Goal: Book appointment/travel/reservation

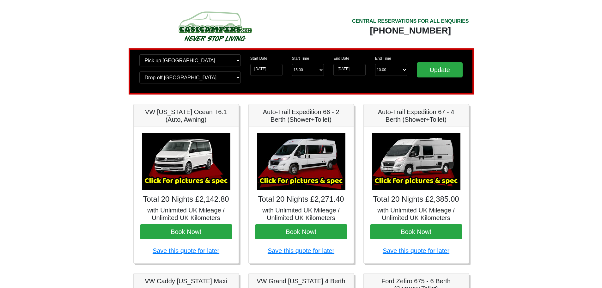
click at [217, 26] on img at bounding box center [215, 26] width 120 height 35
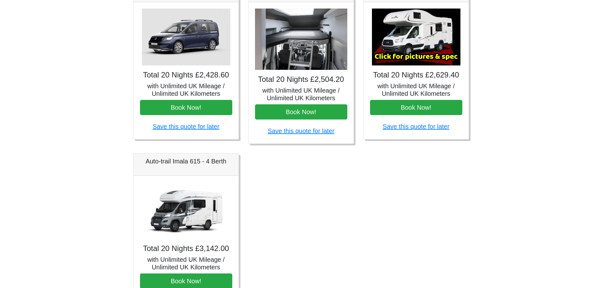
scroll to position [281, 0]
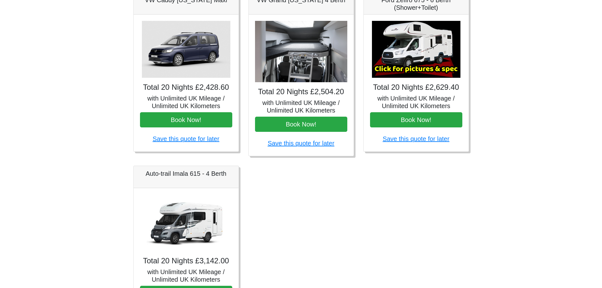
click at [310, 54] on img at bounding box center [301, 52] width 92 height 62
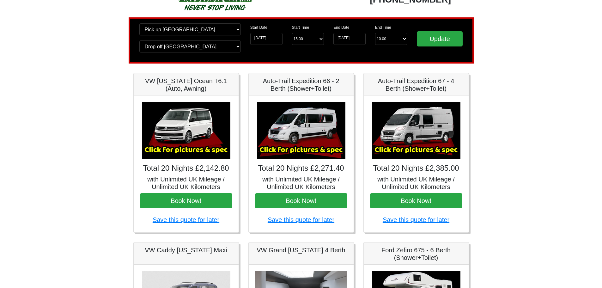
scroll to position [0, 0]
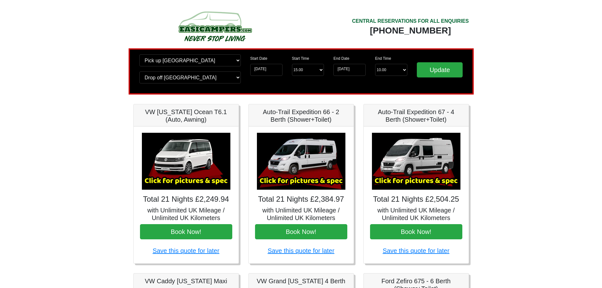
click at [287, 170] on img at bounding box center [301, 161] width 88 height 57
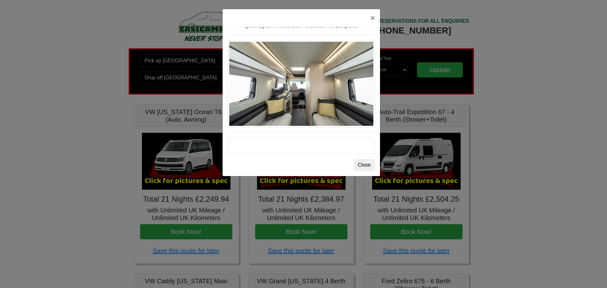
scroll to position [288, 0]
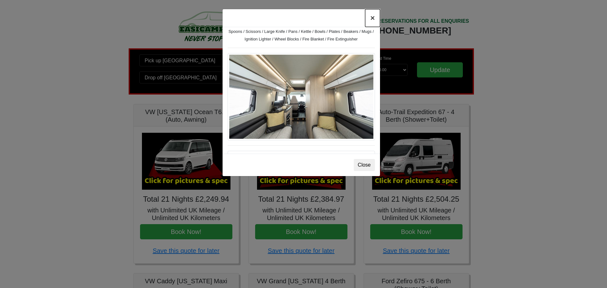
click at [372, 17] on button "×" at bounding box center [372, 18] width 15 height 18
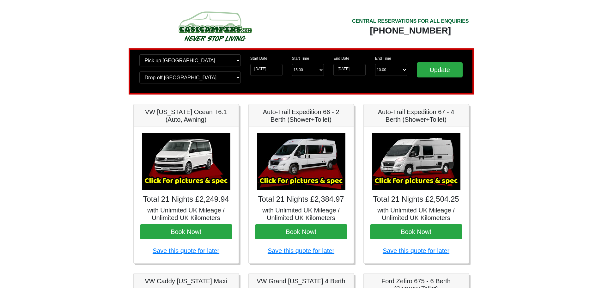
click at [423, 164] on img at bounding box center [416, 161] width 88 height 57
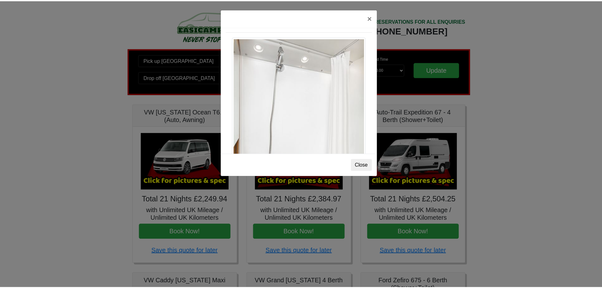
scroll to position [774, 0]
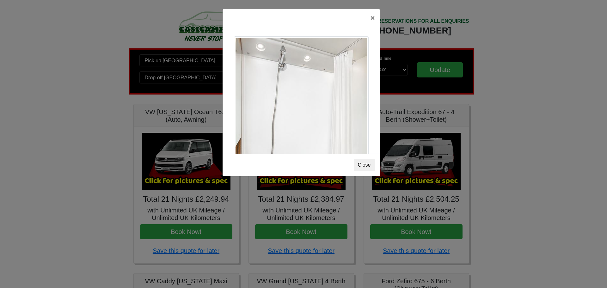
click at [523, 141] on div "× Auto-trail Tribute 669 Spec TECHNICAL DATA Engine: Fiat Ducato 115bhp, 2 litr…" at bounding box center [303, 144] width 607 height 288
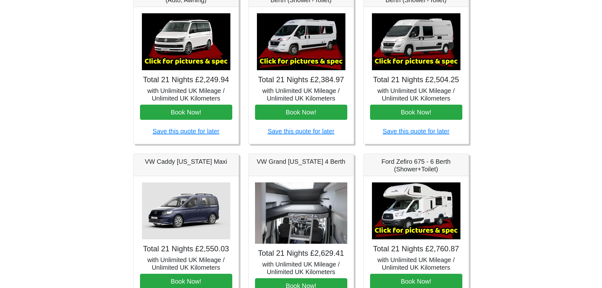
scroll to position [0, 0]
